Goal: Task Accomplishment & Management: Manage account settings

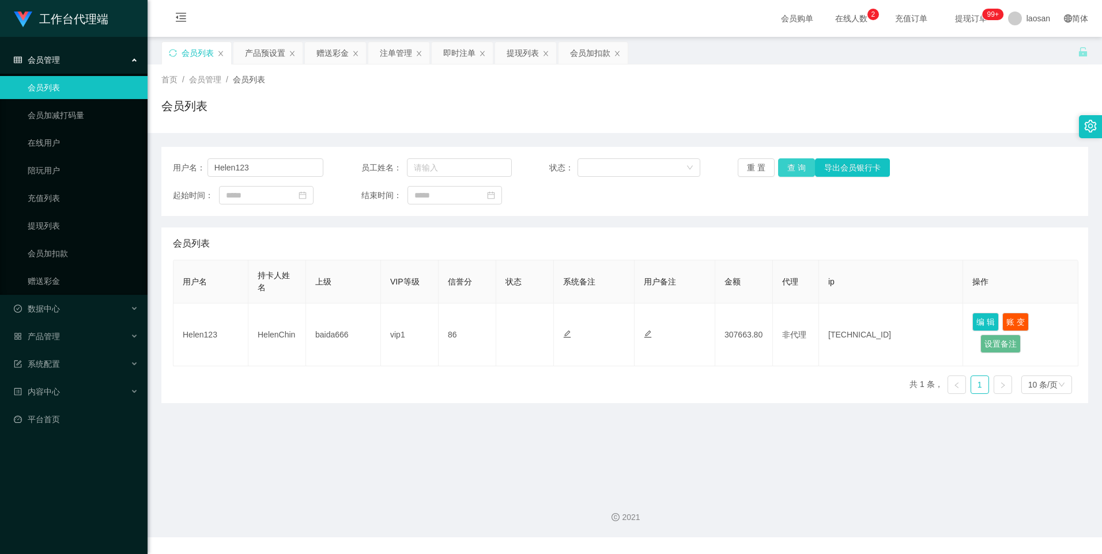
click at [795, 167] on button "查 询" at bounding box center [796, 168] width 37 height 18
click at [795, 167] on div "重 置 查 询 导出会员银行卡" at bounding box center [813, 168] width 150 height 18
click at [795, 167] on button "查 询" at bounding box center [803, 168] width 50 height 18
click at [795, 167] on div "重 置 查 询 导出会员银行卡" at bounding box center [813, 168] width 150 height 18
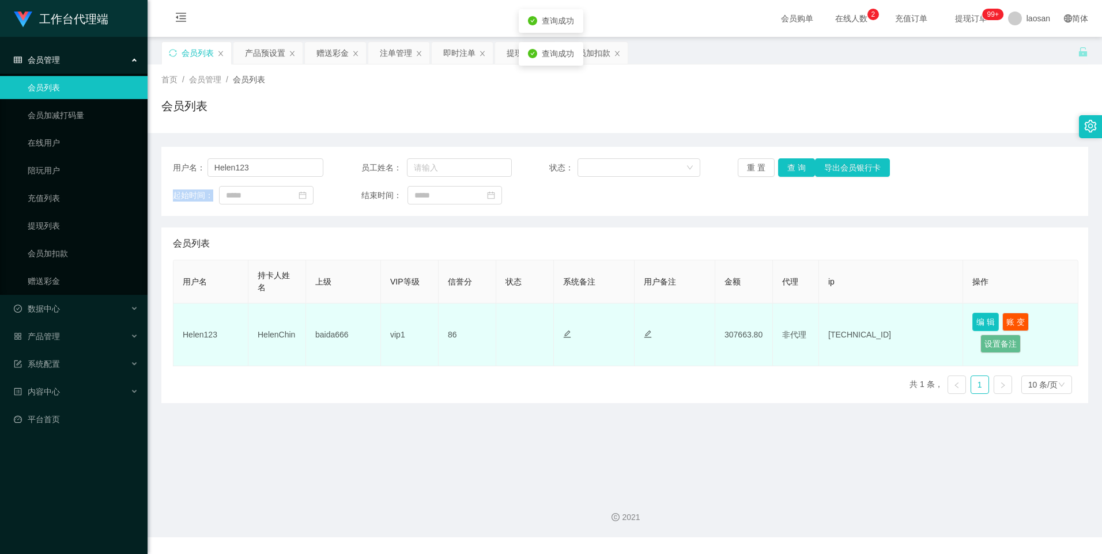
click at [986, 323] on button "编 辑" at bounding box center [985, 322] width 27 height 18
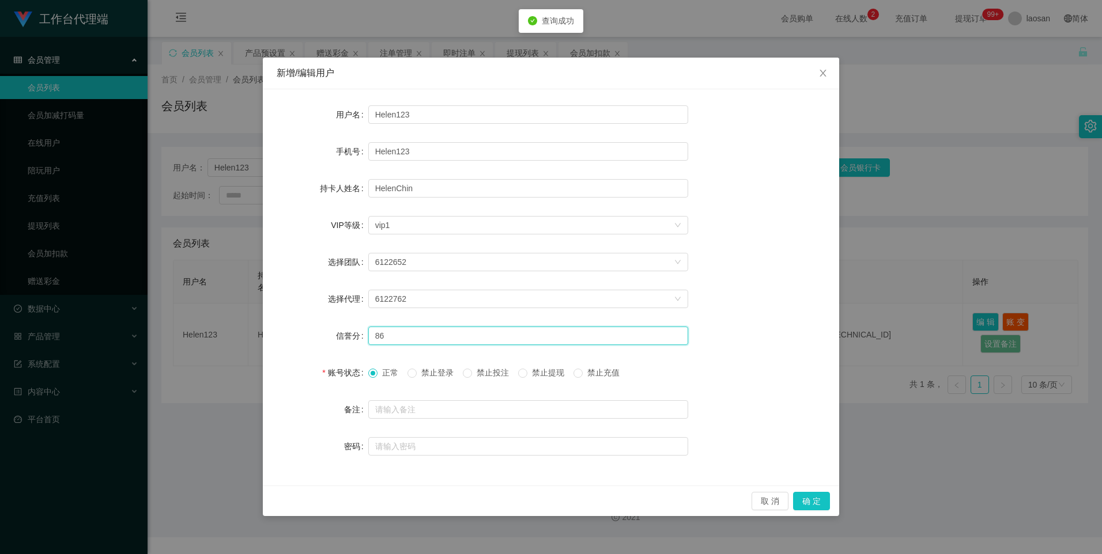
click at [402, 333] on input "86" at bounding box center [528, 336] width 320 height 18
type input "87"
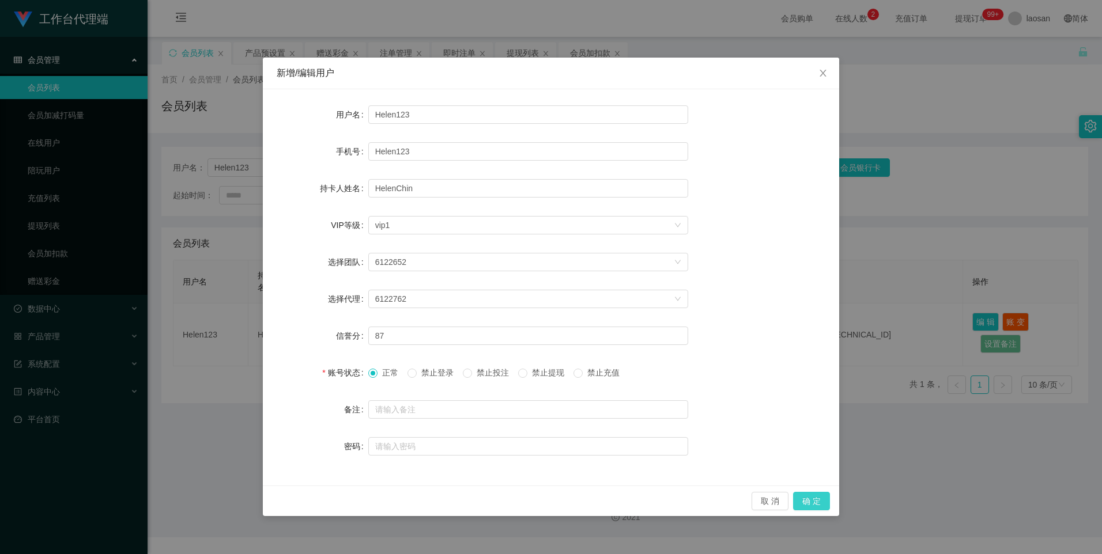
click at [825, 503] on button "确 定" at bounding box center [811, 501] width 37 height 18
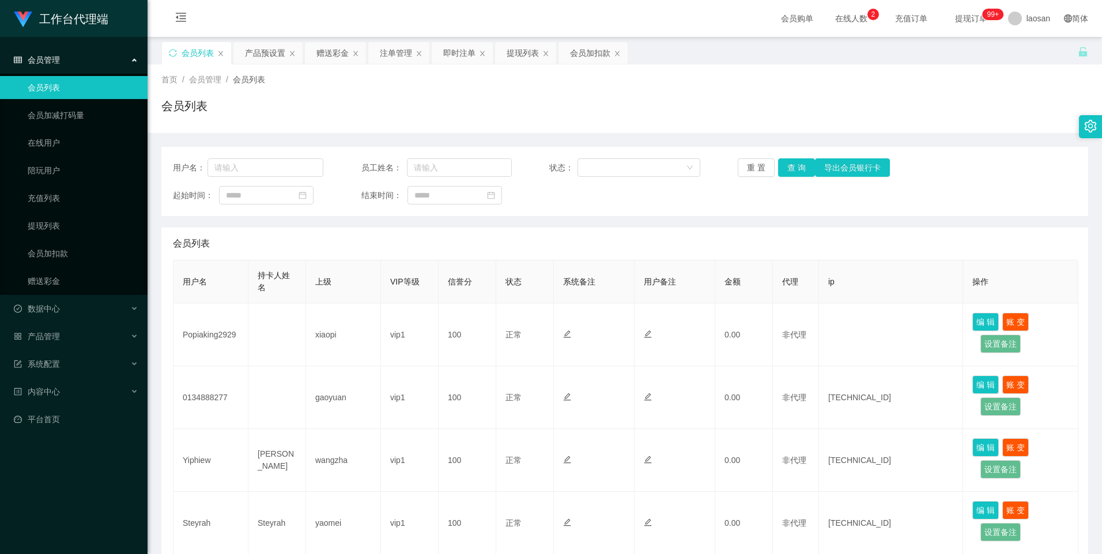
click at [266, 164] on input "text" at bounding box center [265, 168] width 116 height 18
type input "Helen123"
click at [801, 169] on button "查 询" at bounding box center [796, 168] width 37 height 18
